Goal: Navigation & Orientation: Find specific page/section

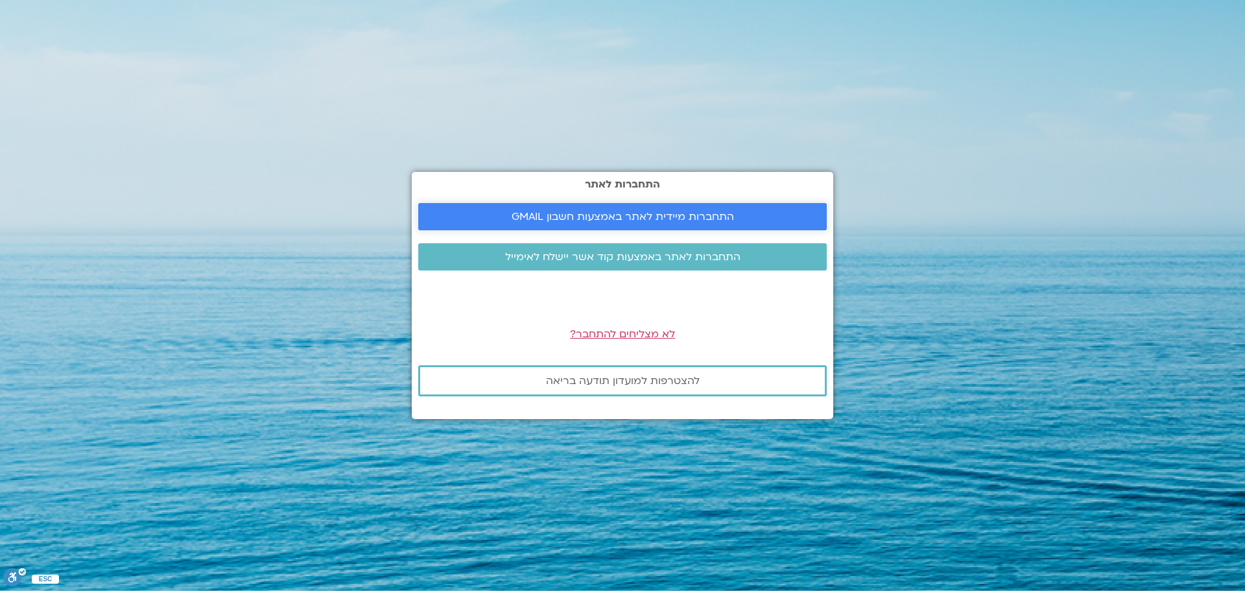
click at [654, 220] on span "התחברות מיידית לאתר באמצעות חשבון GMAIL" at bounding box center [623, 217] width 222 height 12
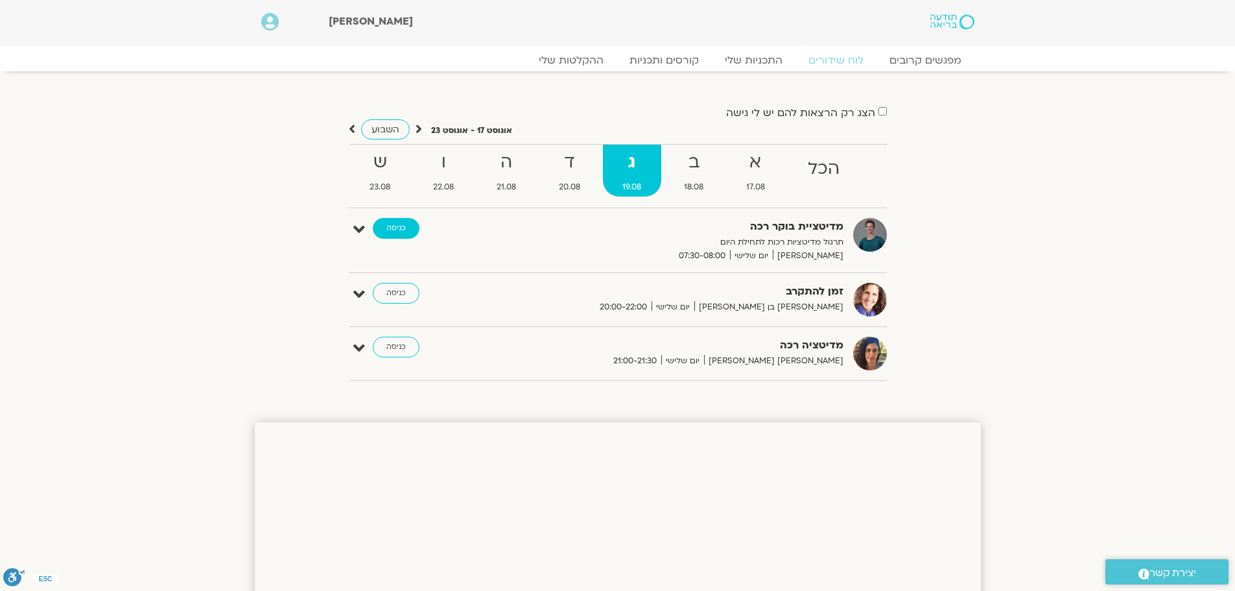
click at [399, 234] on link "כניסה" at bounding box center [396, 228] width 47 height 21
